Goal: Check status: Check status

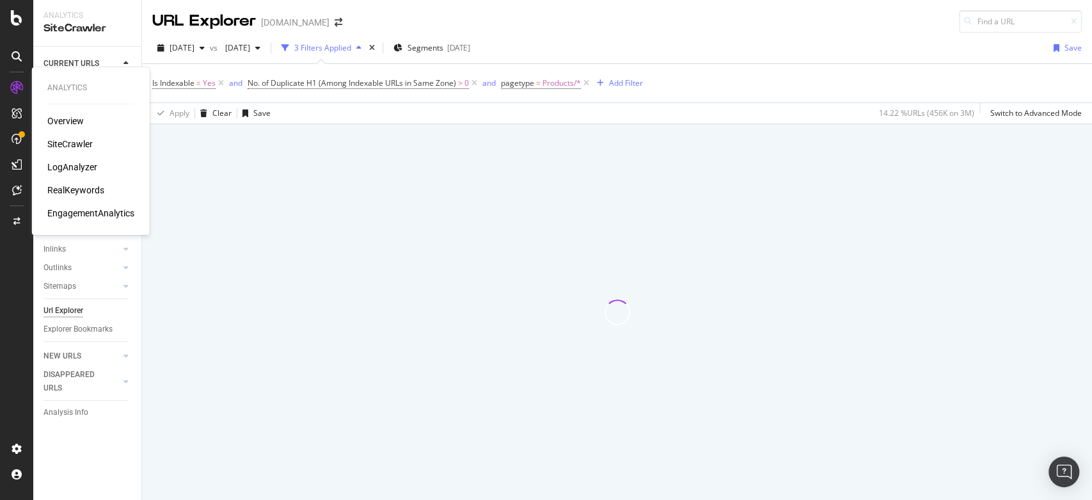
drag, startPoint x: 72, startPoint y: 174, endPoint x: 57, endPoint y: 171, distance: 15.1
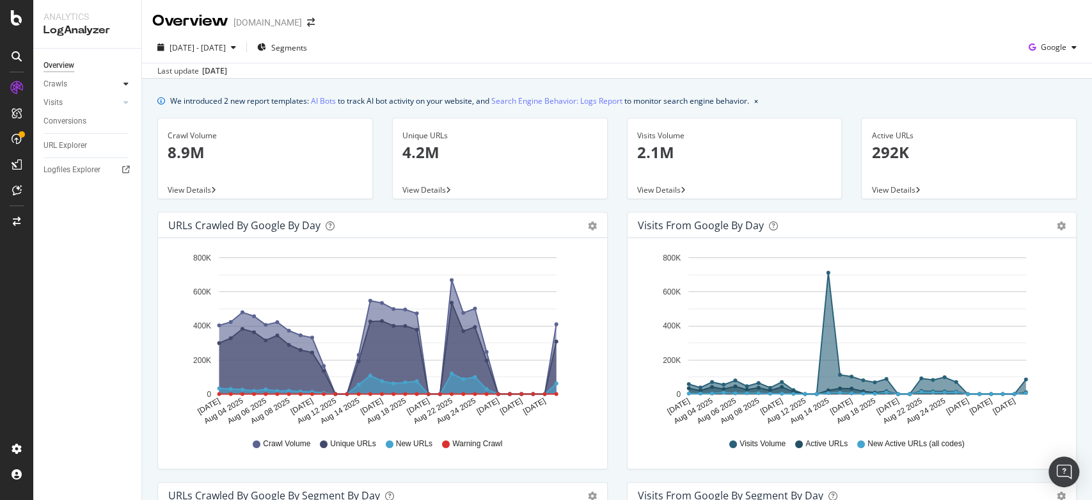
click at [131, 79] on div at bounding box center [126, 83] width 13 height 13
click at [128, 187] on icon at bounding box center [125, 190] width 5 height 8
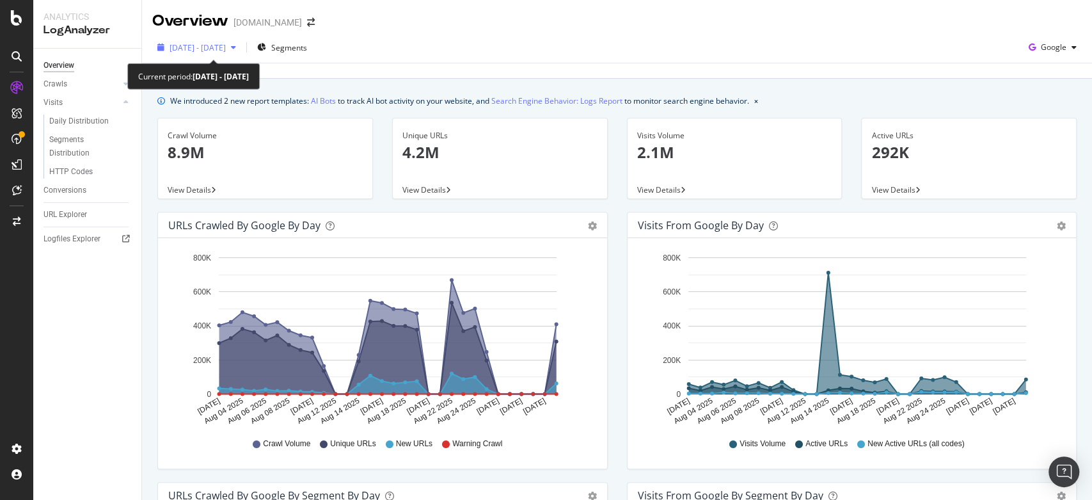
click at [241, 57] on button "2025 Aug. 2nd - Aug. 31st" at bounding box center [196, 47] width 89 height 20
